Goal: Information Seeking & Learning: Learn about a topic

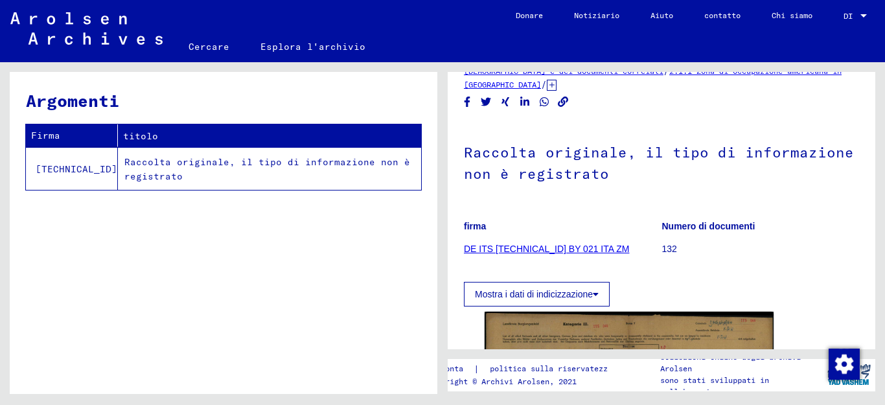
scroll to position [130, 0]
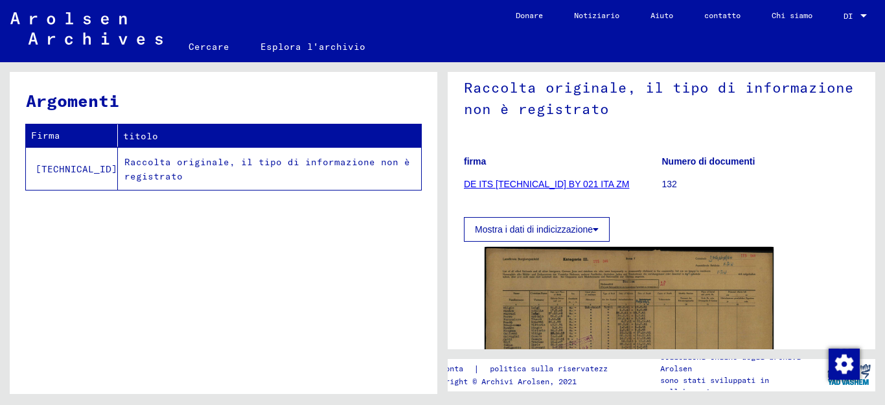
click at [531, 184] on font "DE ITS [TECHNICAL_ID] BY 021 ITA ZM" at bounding box center [546, 184] width 165 height 10
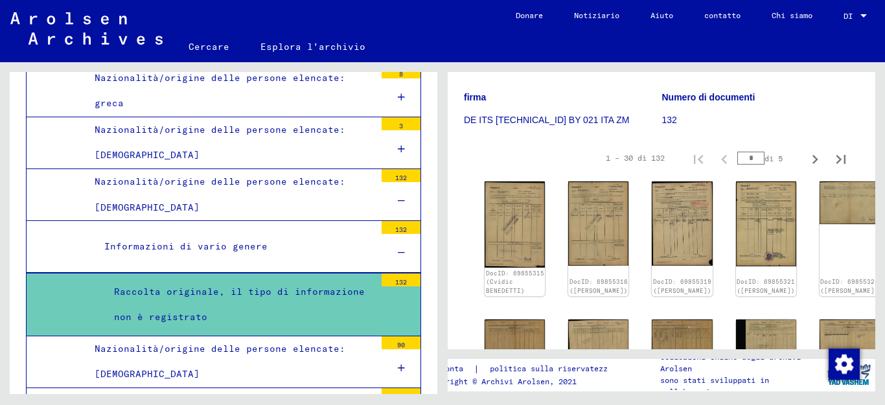
scroll to position [194, 0]
click at [718, 157] on icon "Pagina precedente" at bounding box center [724, 159] width 18 height 18
click at [619, 158] on font "1 – 30 di 132" at bounding box center [635, 157] width 59 height 10
click at [737, 154] on input "*" at bounding box center [750, 157] width 27 height 13
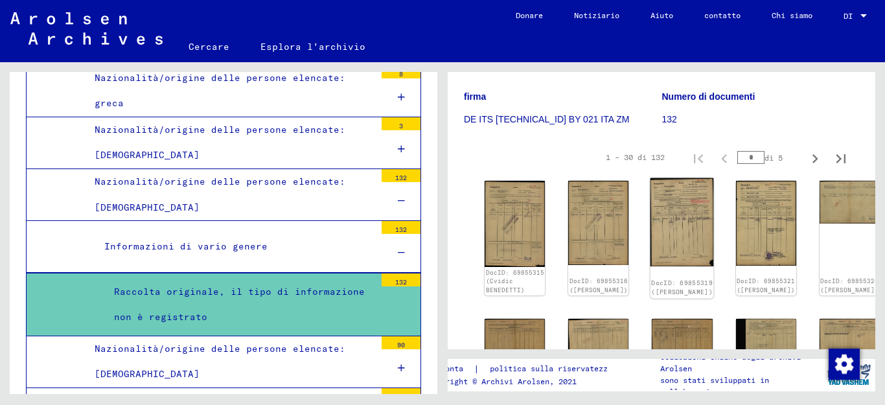
scroll to position [259, 0]
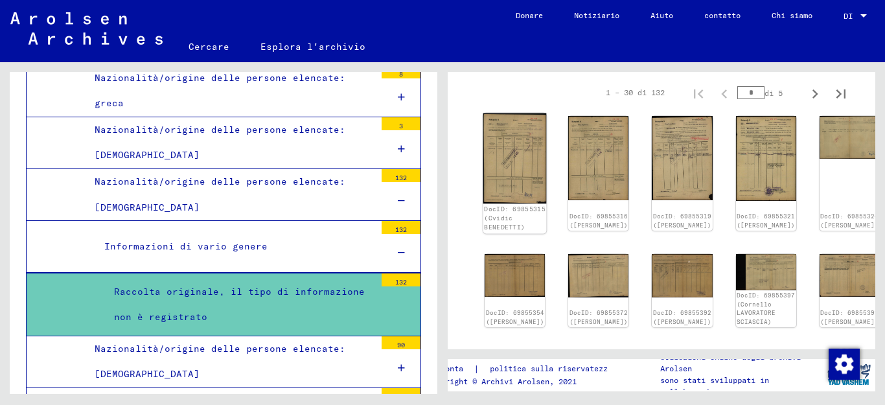
click at [503, 142] on img at bounding box center [514, 158] width 63 height 91
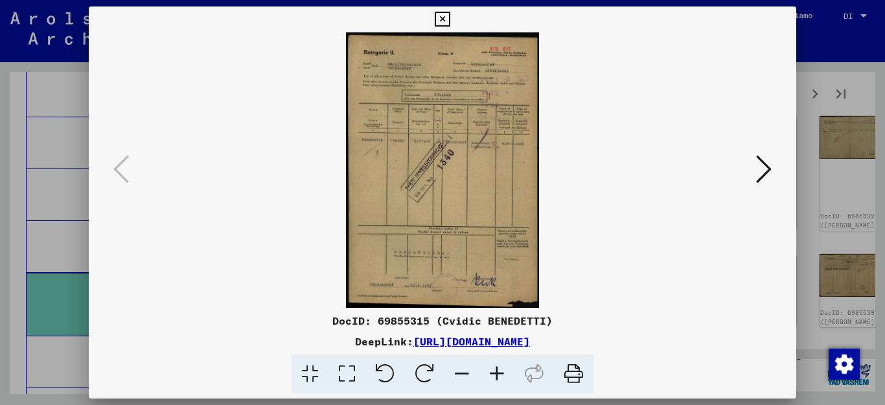
click at [503, 142] on img at bounding box center [443, 169] width 620 height 275
click at [501, 369] on icon at bounding box center [496, 374] width 35 height 40
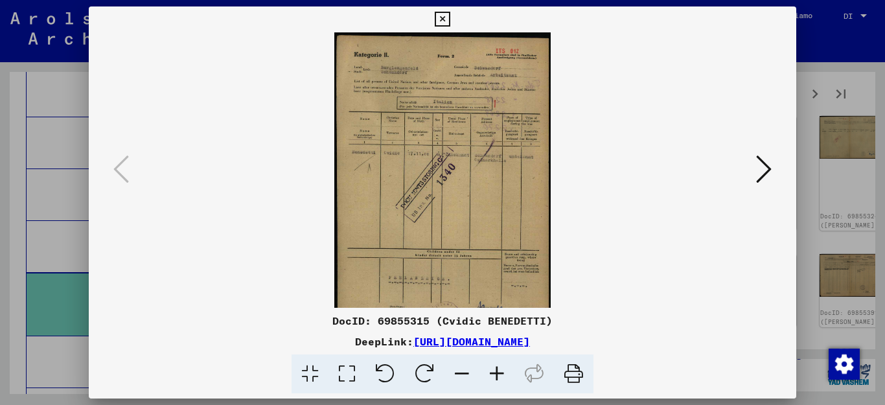
click at [501, 369] on icon at bounding box center [496, 374] width 35 height 40
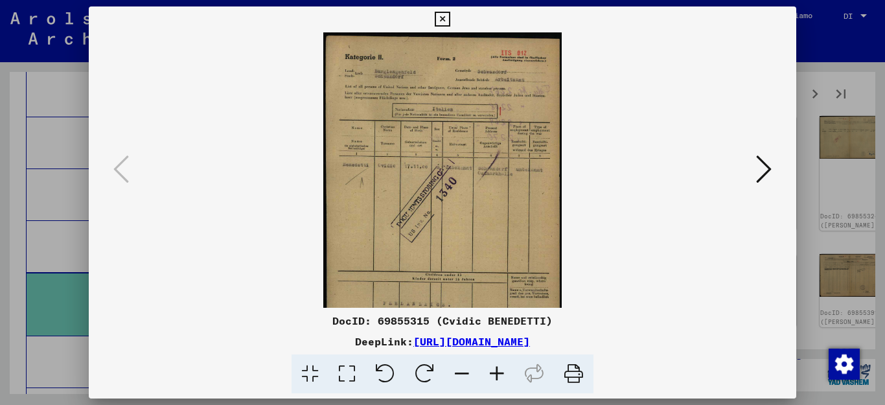
click at [501, 369] on icon at bounding box center [496, 374] width 35 height 40
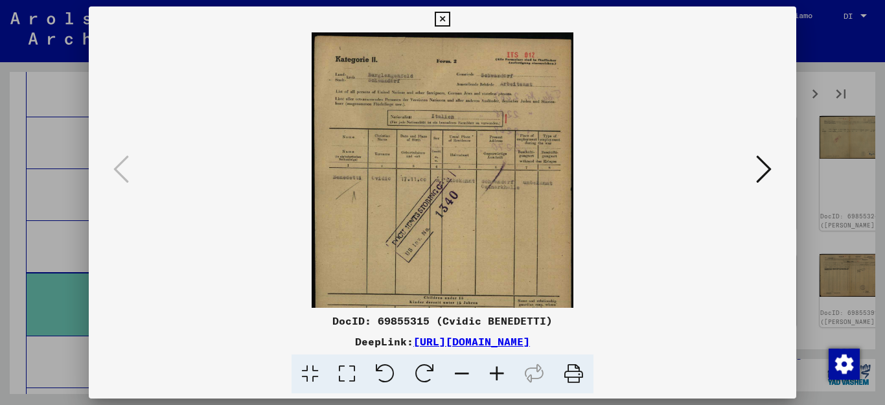
click at [501, 369] on icon at bounding box center [496, 374] width 35 height 40
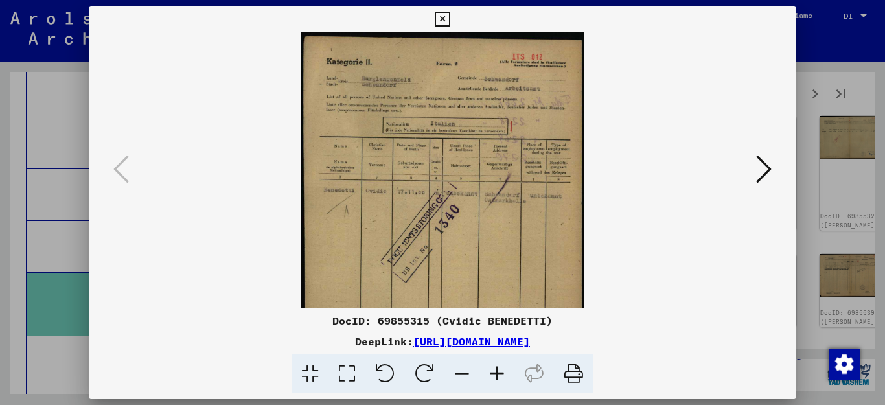
click at [501, 369] on icon at bounding box center [496, 374] width 35 height 40
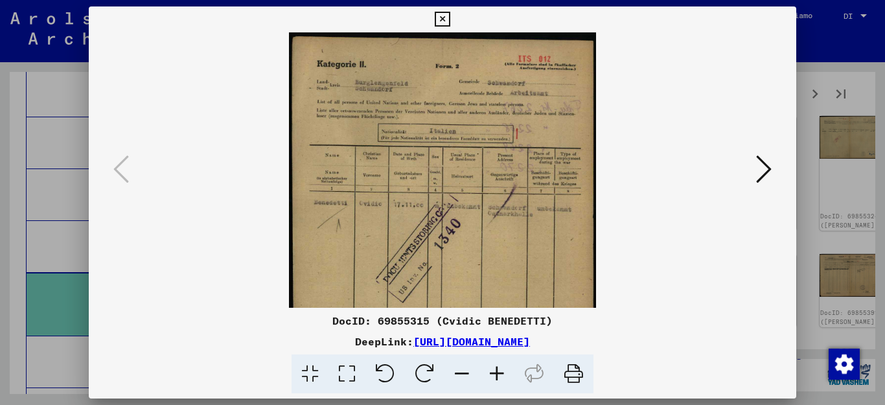
click at [501, 369] on icon at bounding box center [496, 374] width 35 height 40
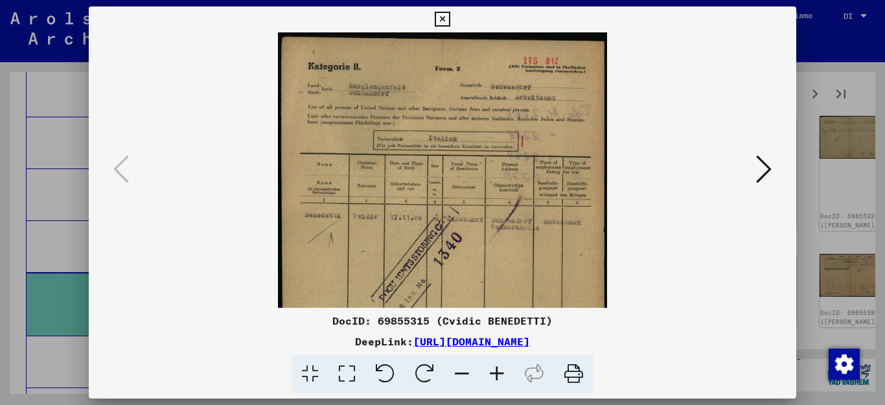
click at [501, 369] on icon at bounding box center [496, 374] width 35 height 40
click at [500, 369] on icon at bounding box center [496, 374] width 35 height 40
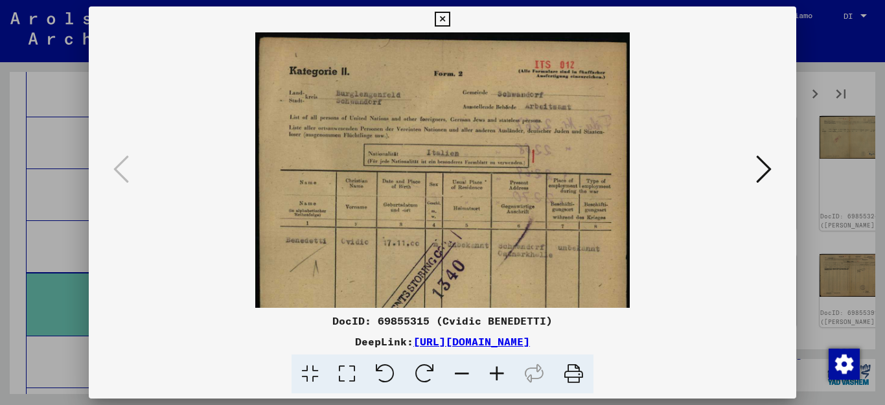
click at [500, 369] on icon at bounding box center [496, 374] width 35 height 40
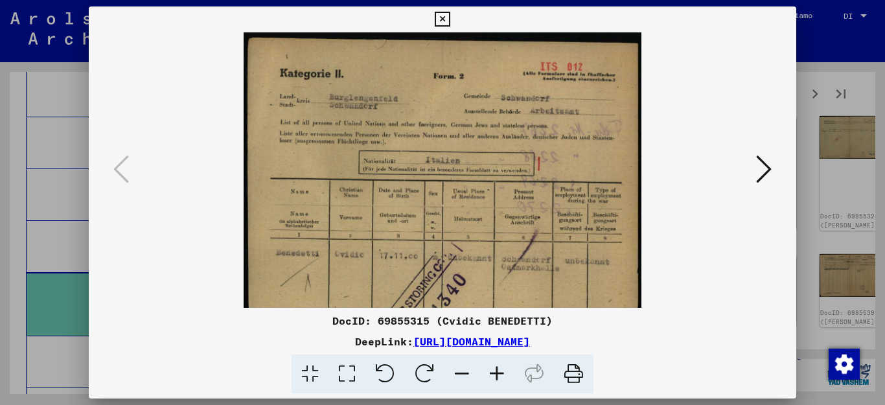
click at [500, 369] on icon at bounding box center [496, 374] width 35 height 40
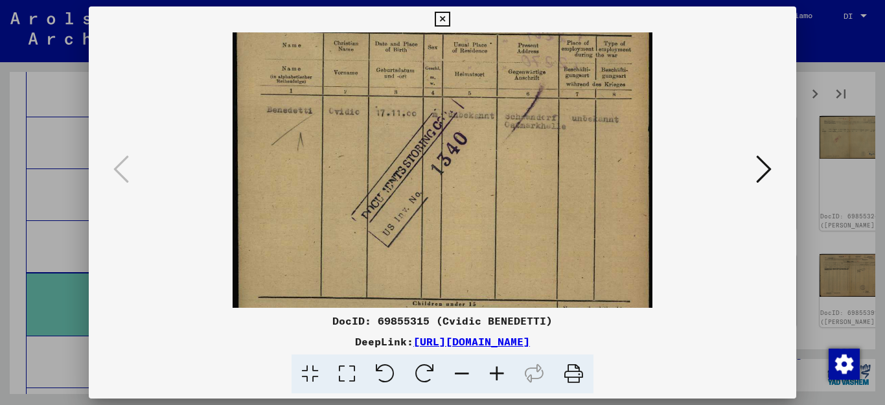
scroll to position [172, 0]
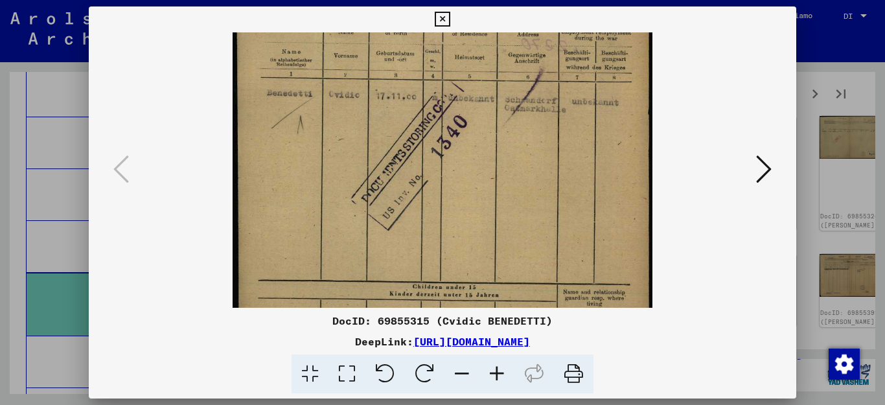
drag, startPoint x: 387, startPoint y: 255, endPoint x: 392, endPoint y: 83, distance: 171.7
click at [392, 83] on img at bounding box center [443, 159] width 420 height 599
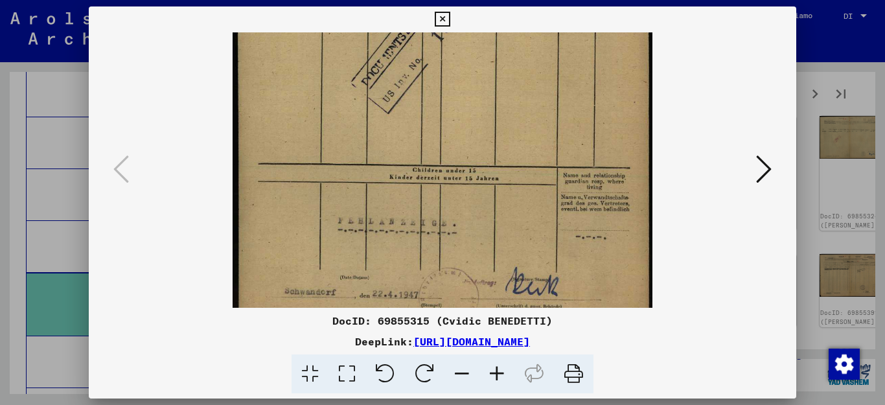
drag, startPoint x: 378, startPoint y: 192, endPoint x: 409, endPoint y: 75, distance: 120.5
click at [409, 75] on img at bounding box center [443, 42] width 420 height 599
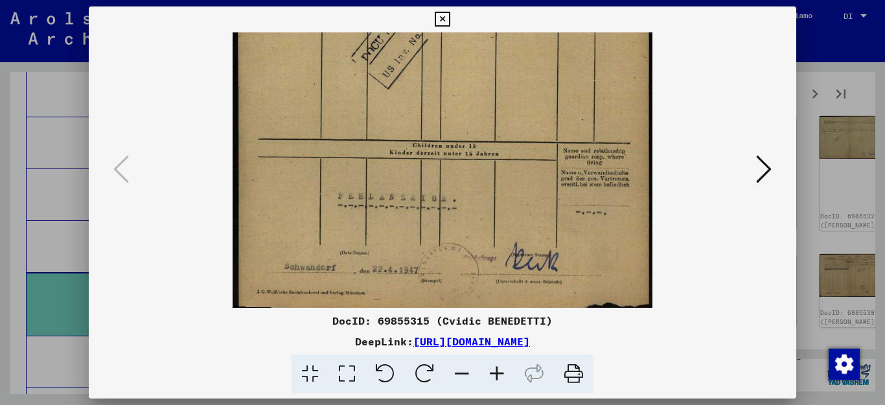
scroll to position [324, 0]
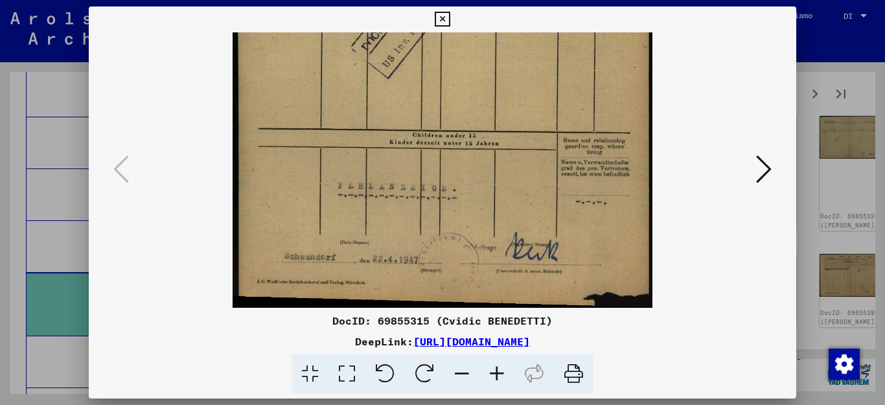
drag, startPoint x: 437, startPoint y: 170, endPoint x: 459, endPoint y: 134, distance: 42.8
click at [444, 128] on img at bounding box center [443, 7] width 420 height 599
click at [763, 168] on icon at bounding box center [764, 169] width 16 height 31
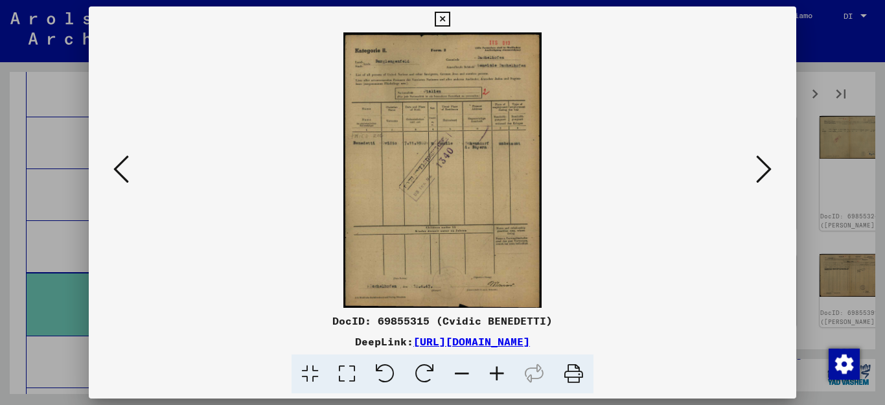
click at [485, 367] on icon at bounding box center [496, 374] width 35 height 40
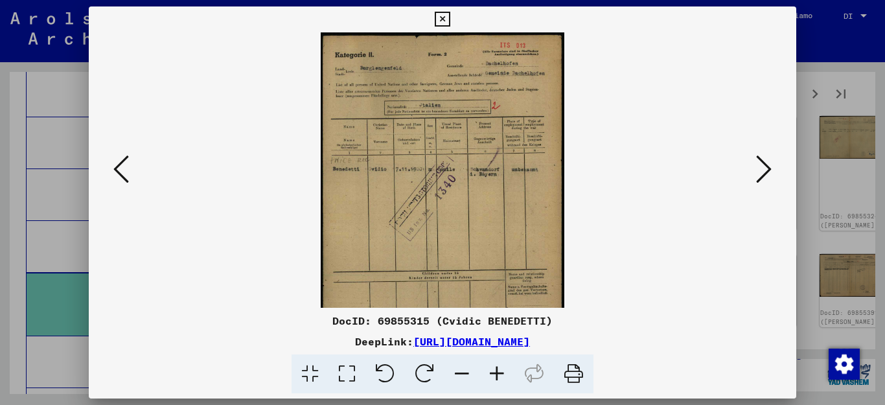
click at [486, 367] on icon at bounding box center [496, 374] width 35 height 40
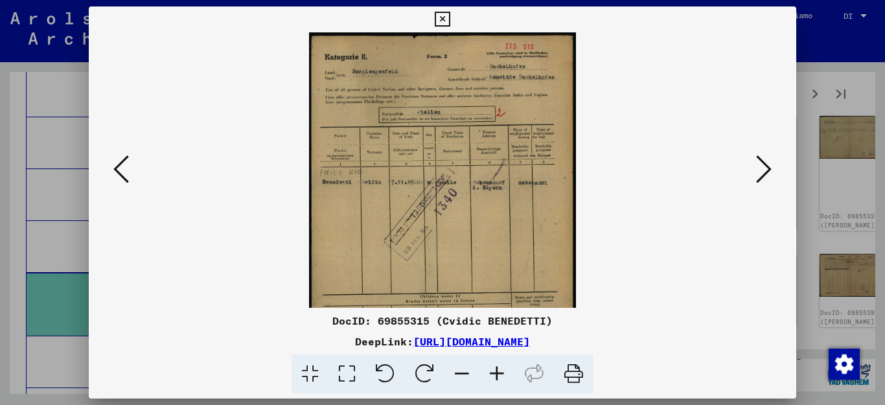
click at [486, 367] on icon at bounding box center [496, 374] width 35 height 40
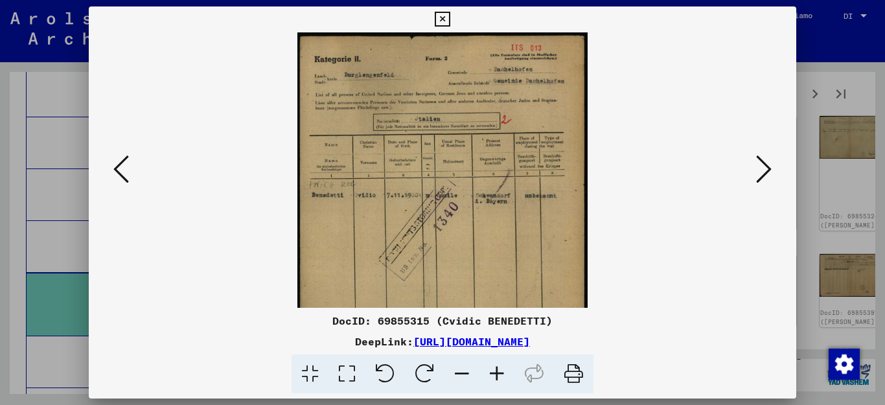
click at [486, 367] on icon at bounding box center [496, 374] width 35 height 40
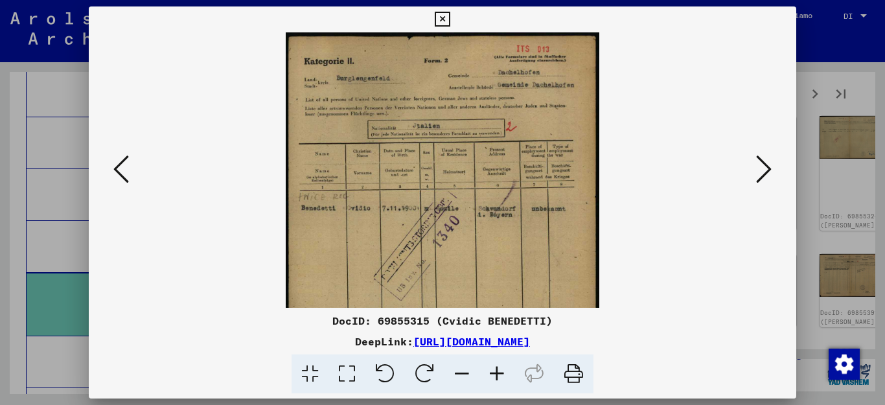
click at [486, 367] on icon at bounding box center [496, 374] width 35 height 40
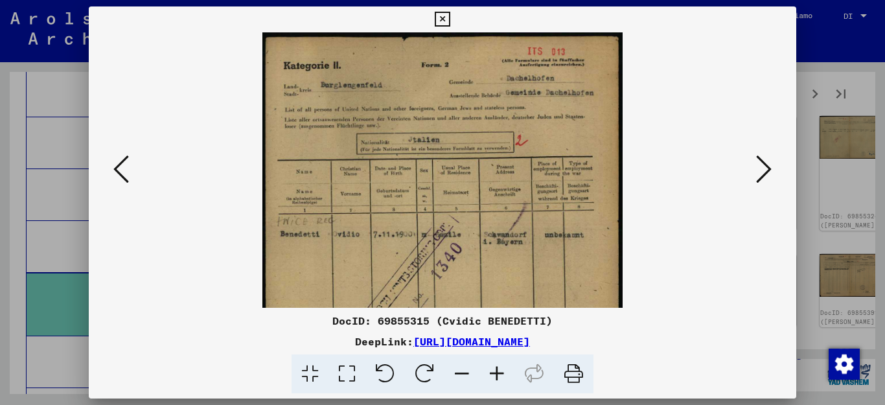
click at [486, 367] on icon at bounding box center [496, 374] width 35 height 40
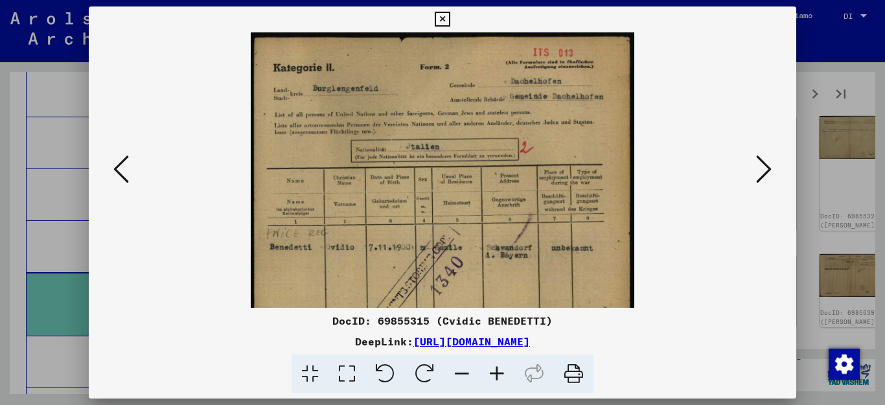
click at [486, 367] on icon at bounding box center [496, 374] width 35 height 40
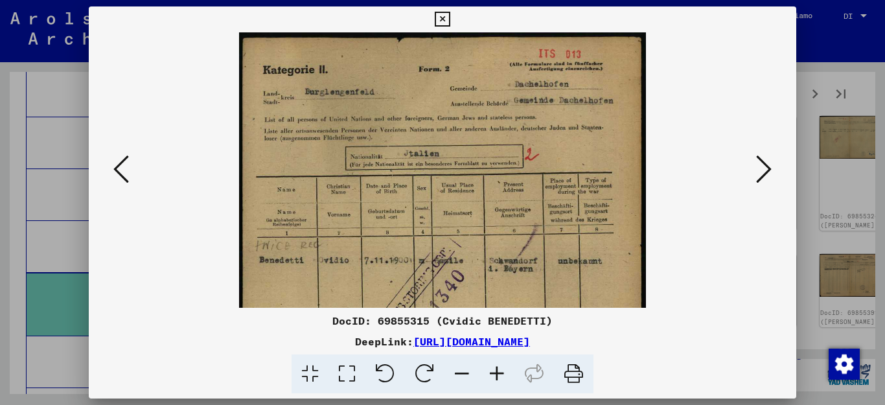
click at [486, 367] on icon at bounding box center [496, 374] width 35 height 40
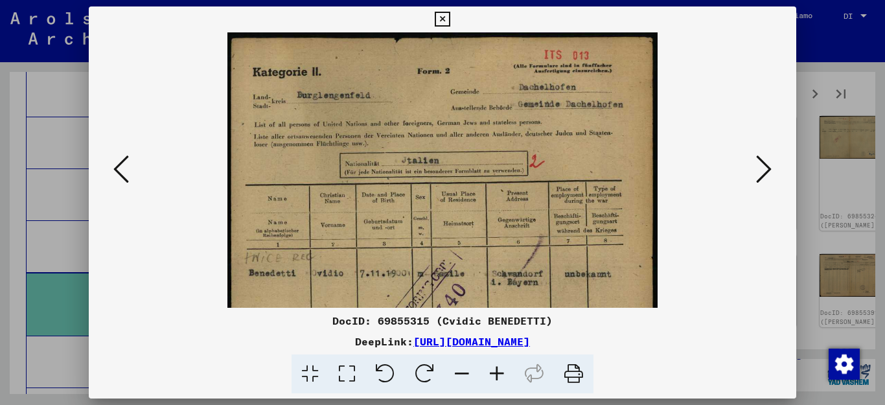
click at [486, 367] on icon at bounding box center [496, 374] width 35 height 40
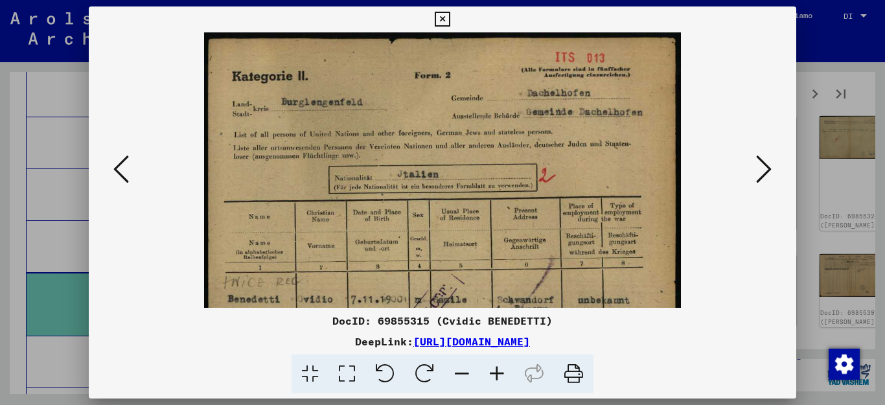
click at [486, 367] on icon at bounding box center [496, 374] width 35 height 40
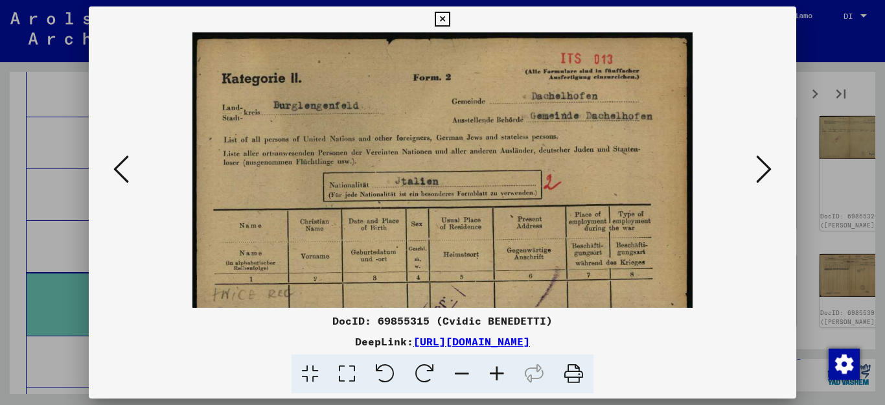
click at [486, 367] on icon at bounding box center [496, 374] width 35 height 40
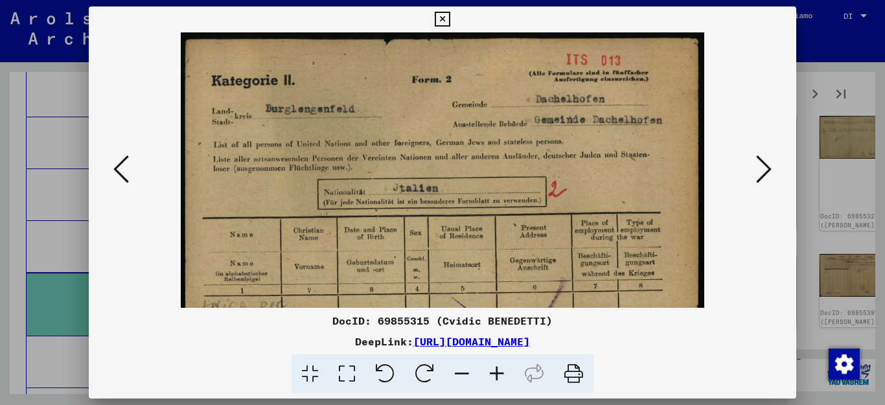
click at [486, 367] on icon at bounding box center [496, 374] width 35 height 40
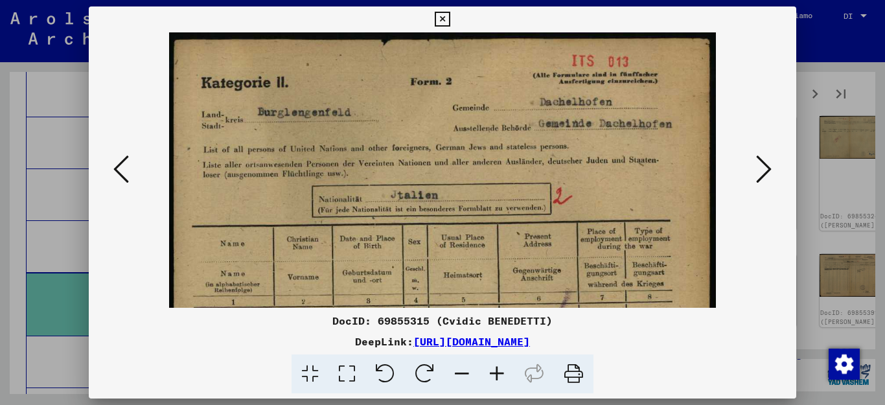
click at [486, 367] on icon at bounding box center [496, 374] width 35 height 40
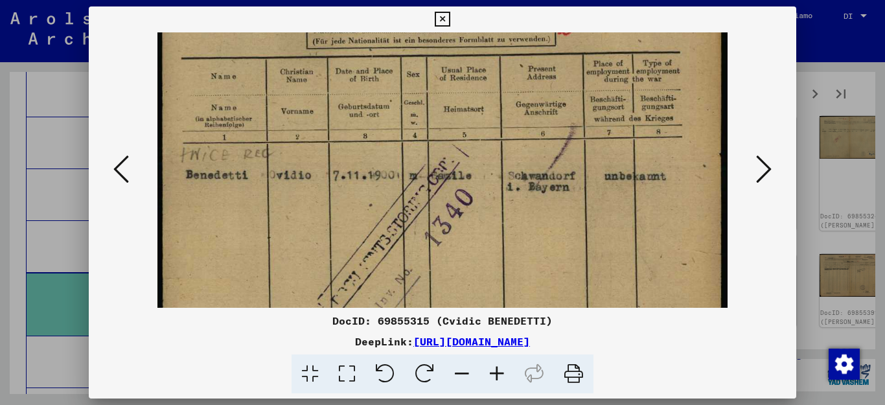
scroll to position [179, 0]
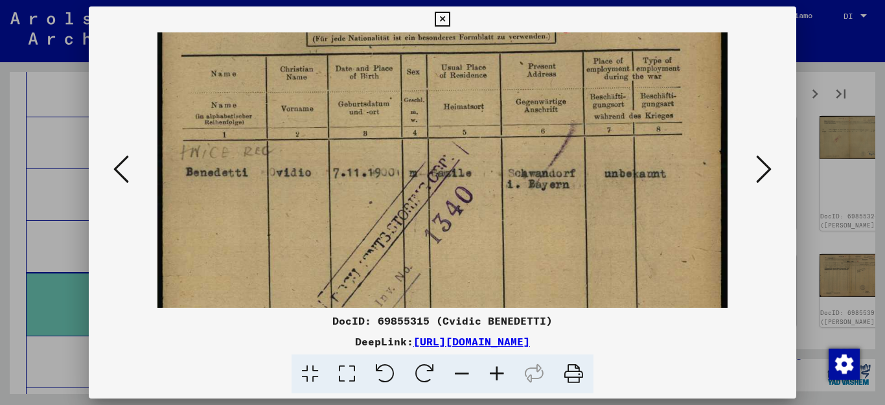
drag, startPoint x: 385, startPoint y: 236, endPoint x: 387, endPoint y: 76, distance: 160.7
click at [387, 76] on img at bounding box center [441, 251] width 569 height 794
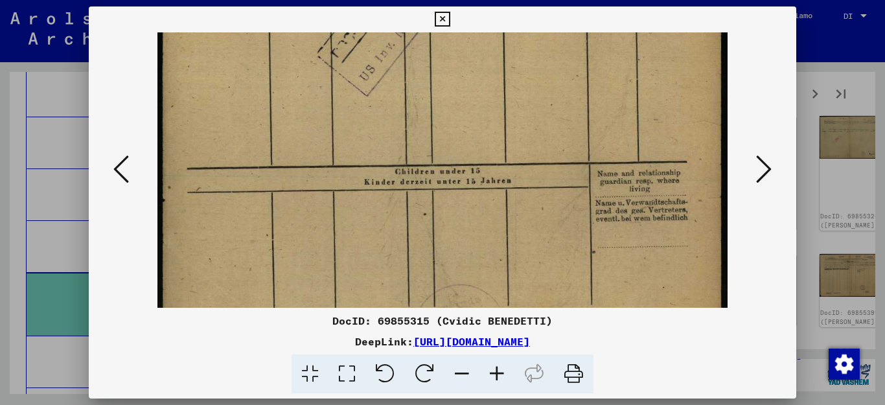
drag, startPoint x: 534, startPoint y: 240, endPoint x: 522, endPoint y: -9, distance: 249.1
click at [522, 0] on html "Cercare Esplora l'archivio Donare Notiziario Aiuto contatto Chi siamo Cercare E…" at bounding box center [442, 202] width 885 height 405
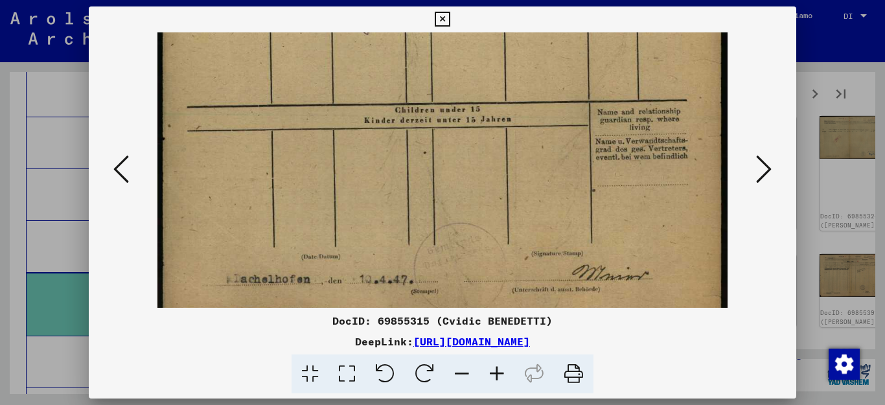
scroll to position [518, 0]
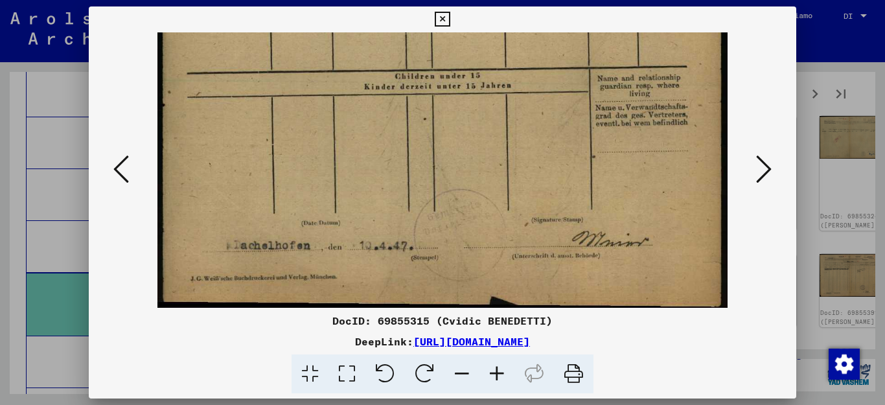
drag, startPoint x: 521, startPoint y: 227, endPoint x: 547, endPoint y: 74, distance: 155.7
click at [769, 167] on icon at bounding box center [764, 169] width 16 height 31
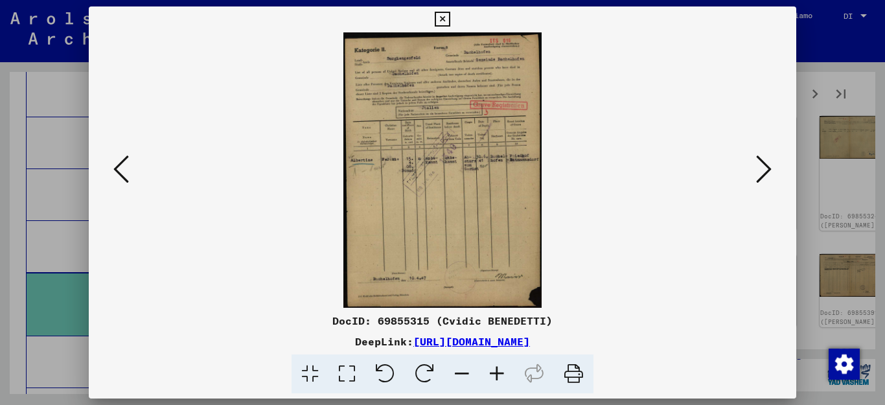
scroll to position [0, 0]
click at [769, 167] on icon at bounding box center [764, 169] width 16 height 31
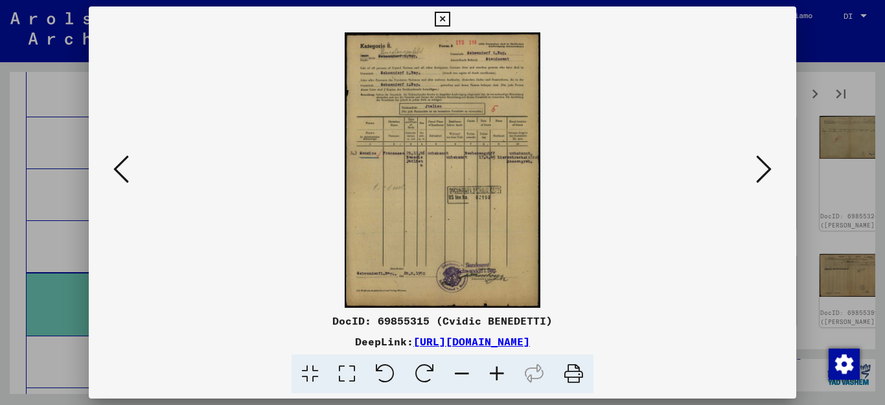
click at [769, 167] on icon at bounding box center [764, 169] width 16 height 31
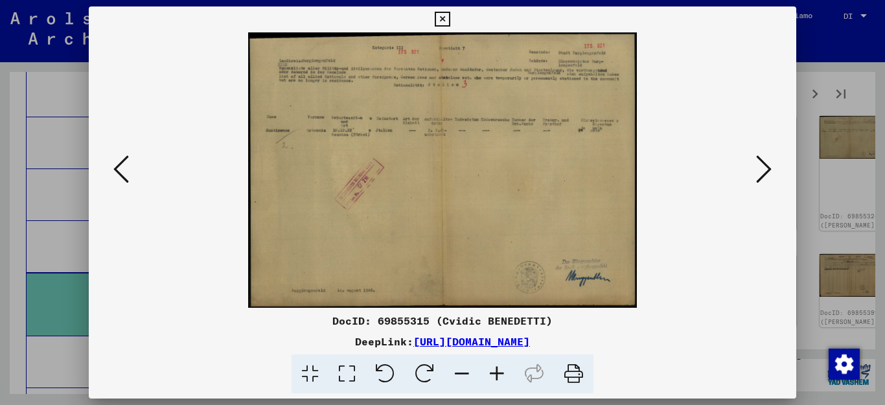
click at [492, 370] on icon at bounding box center [496, 374] width 35 height 40
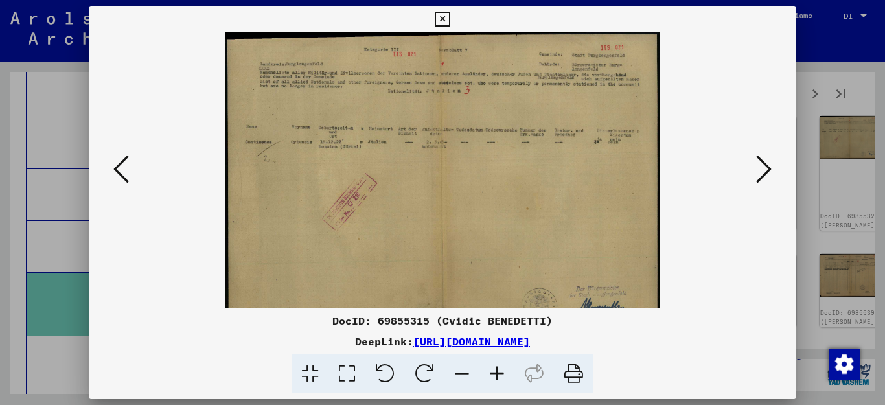
click at [492, 370] on icon at bounding box center [496, 374] width 35 height 40
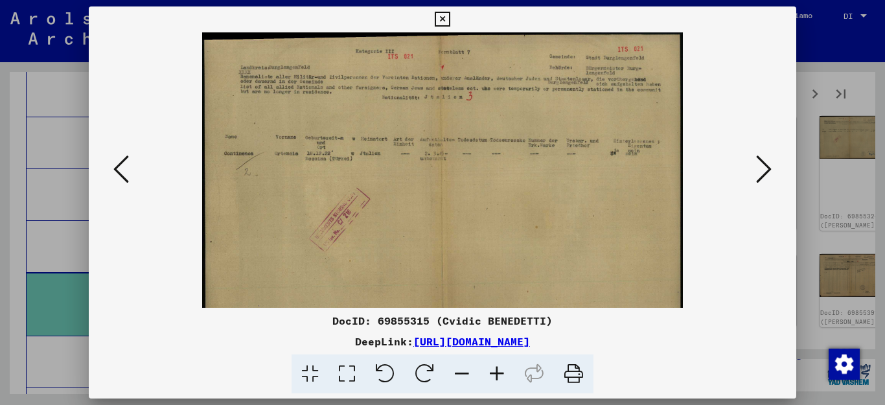
click at [492, 370] on icon at bounding box center [496, 374] width 35 height 40
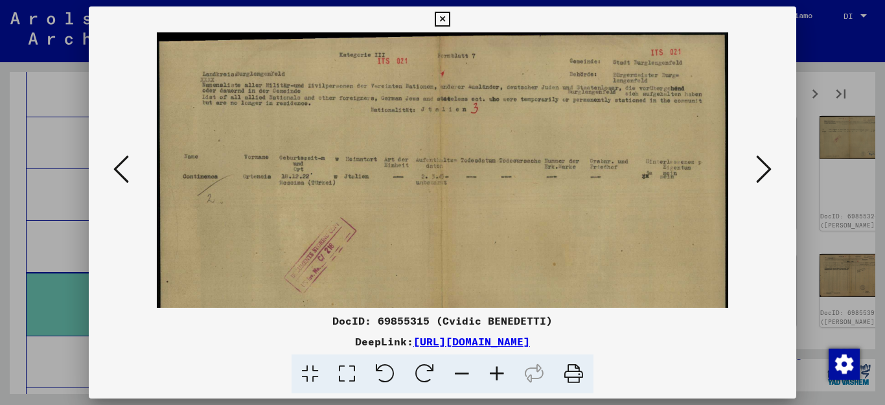
click at [492, 370] on icon at bounding box center [496, 374] width 35 height 40
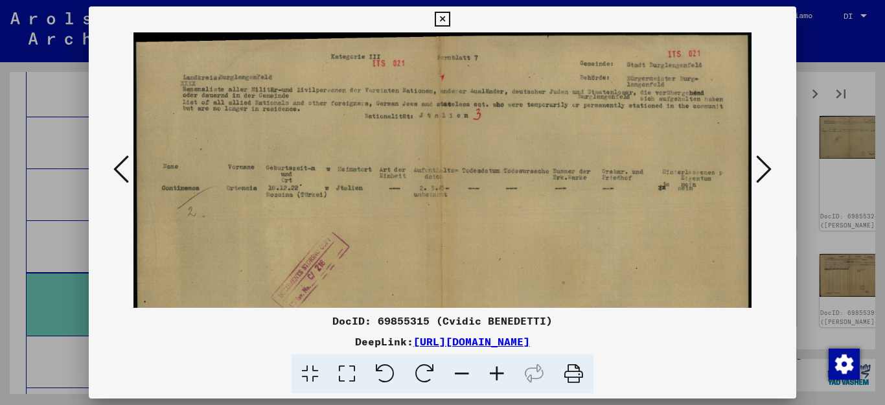
click at [492, 370] on icon at bounding box center [496, 374] width 35 height 40
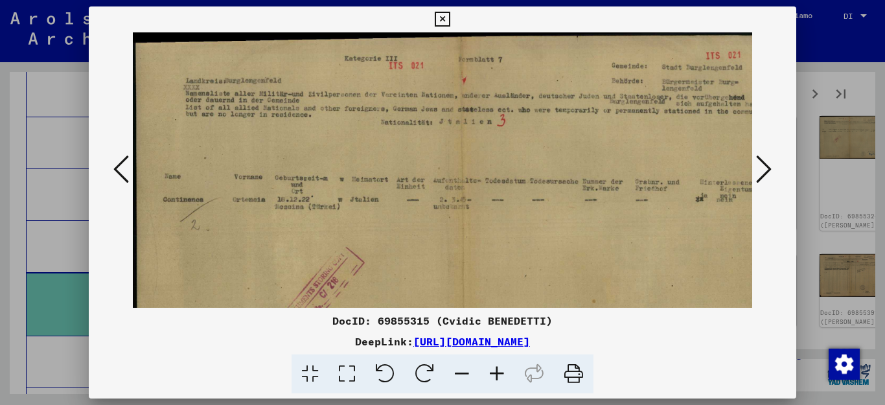
click at [492, 370] on icon at bounding box center [496, 374] width 35 height 40
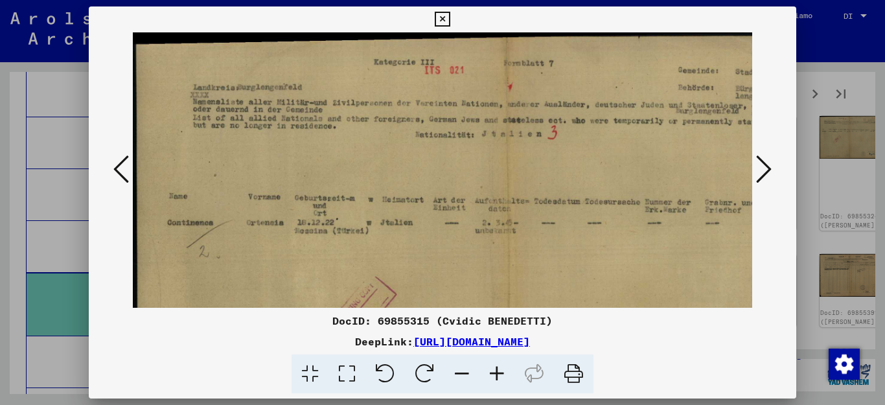
click at [492, 370] on icon at bounding box center [496, 374] width 35 height 40
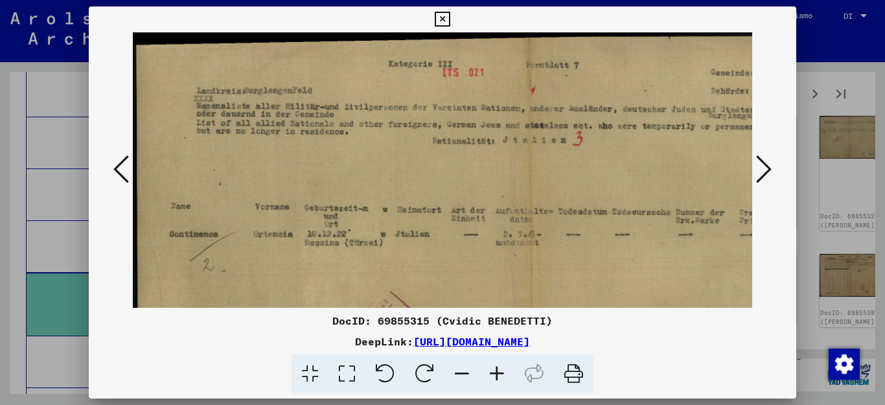
click at [492, 370] on icon at bounding box center [496, 374] width 35 height 40
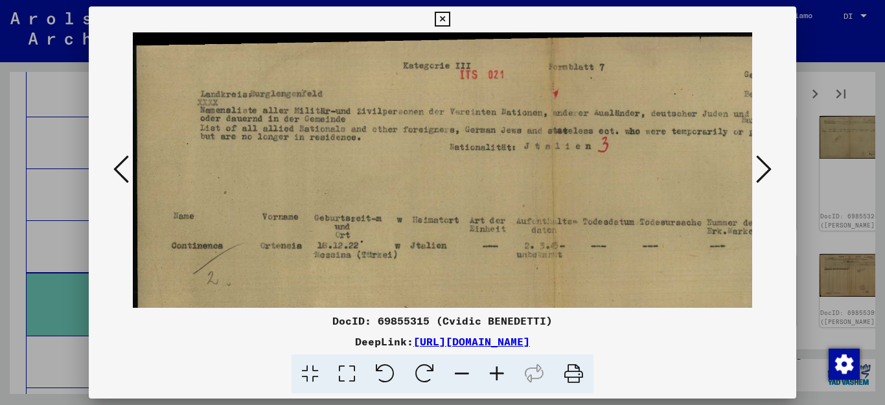
click at [492, 370] on icon at bounding box center [496, 374] width 35 height 40
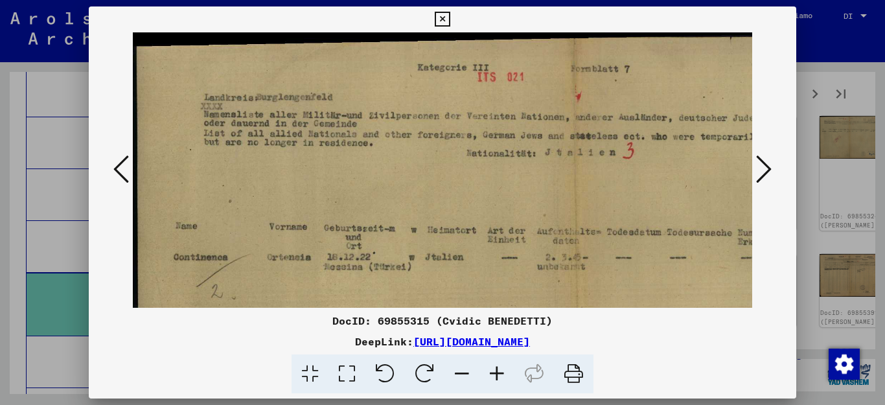
click at [492, 370] on icon at bounding box center [496, 374] width 35 height 40
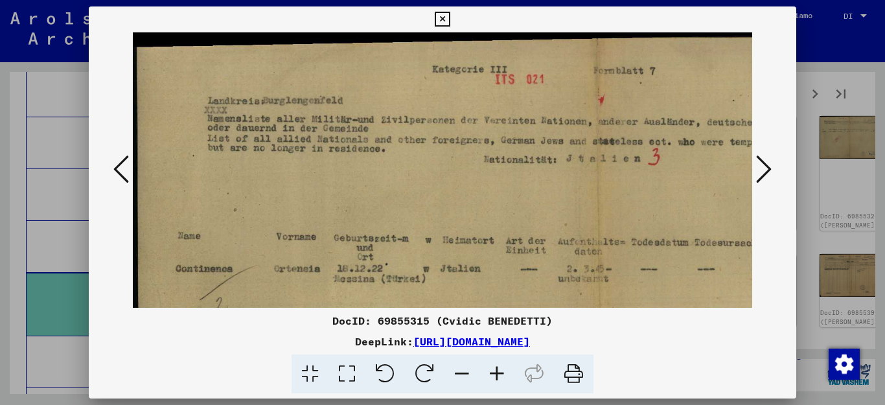
click at [492, 370] on icon at bounding box center [496, 374] width 35 height 40
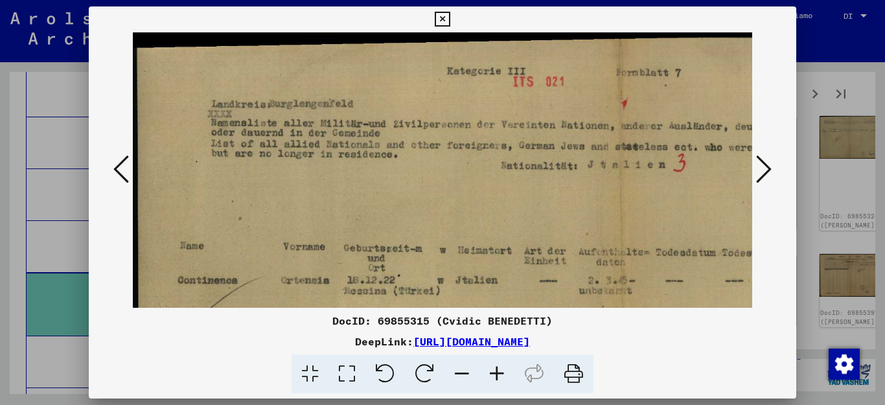
click at [492, 370] on icon at bounding box center [496, 374] width 35 height 40
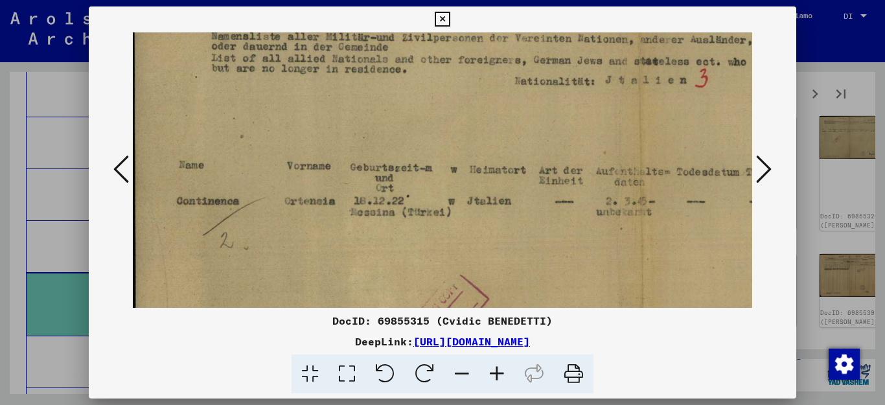
scroll to position [93, 4]
drag, startPoint x: 320, startPoint y: 242, endPoint x: 317, endPoint y: 153, distance: 89.5
click at [317, 153] on img at bounding box center [643, 304] width 1029 height 729
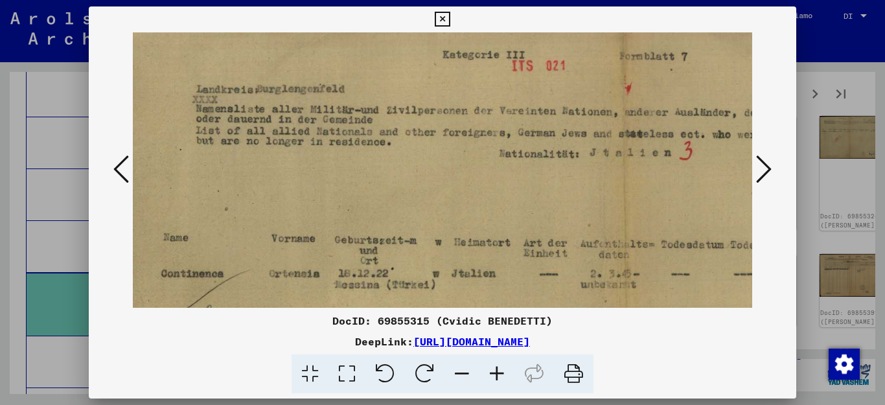
scroll to position [8, 21]
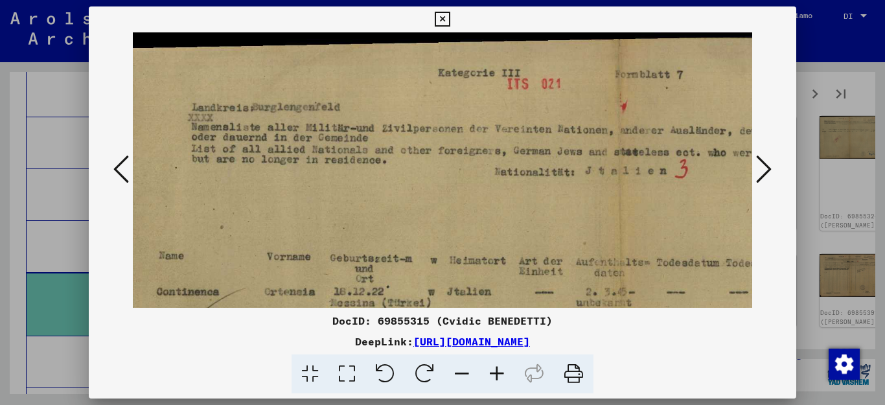
drag, startPoint x: 577, startPoint y: 168, endPoint x: 551, endPoint y: 270, distance: 104.5
click at [557, 273] on img at bounding box center [623, 396] width 1029 height 729
click at [450, 19] on icon at bounding box center [442, 20] width 15 height 16
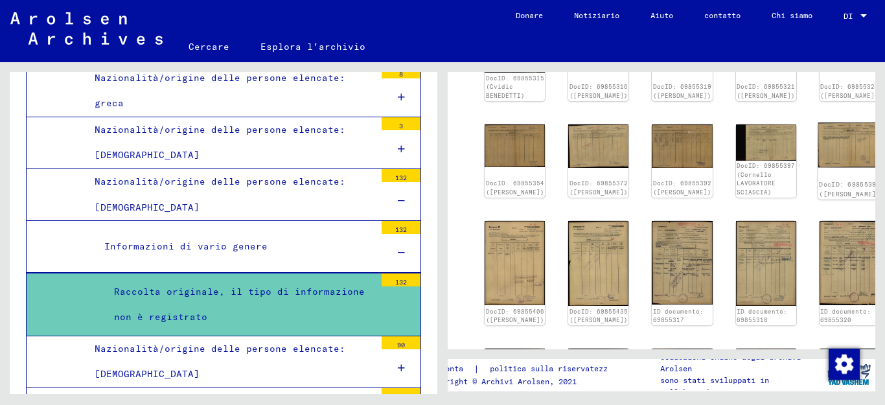
scroll to position [518, 0]
